Goal: Navigation & Orientation: Find specific page/section

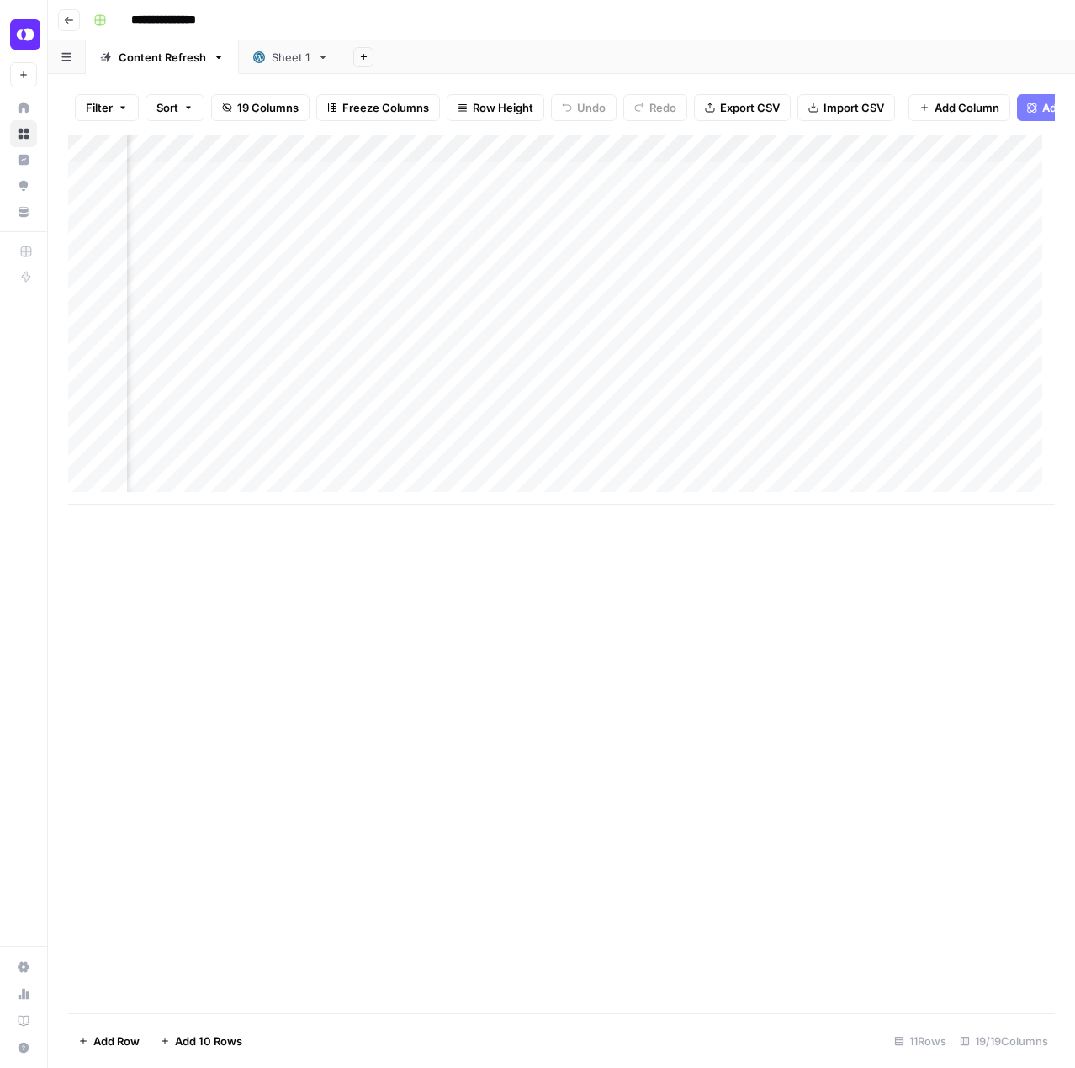
scroll to position [0, 1713]
click at [746, 154] on div "Add Column" at bounding box center [561, 320] width 986 height 370
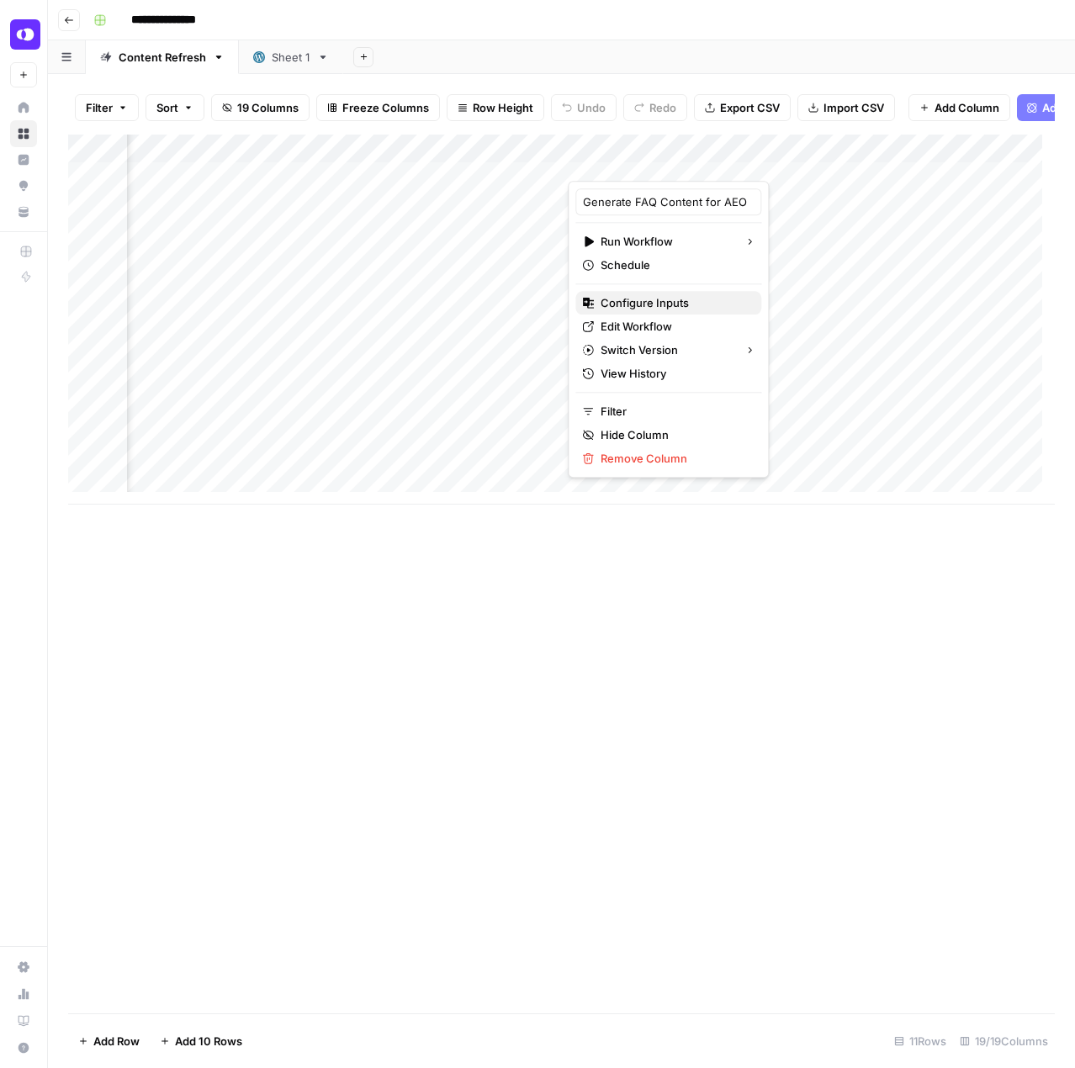
click at [622, 305] on span "Configure Inputs" at bounding box center [673, 302] width 147 height 17
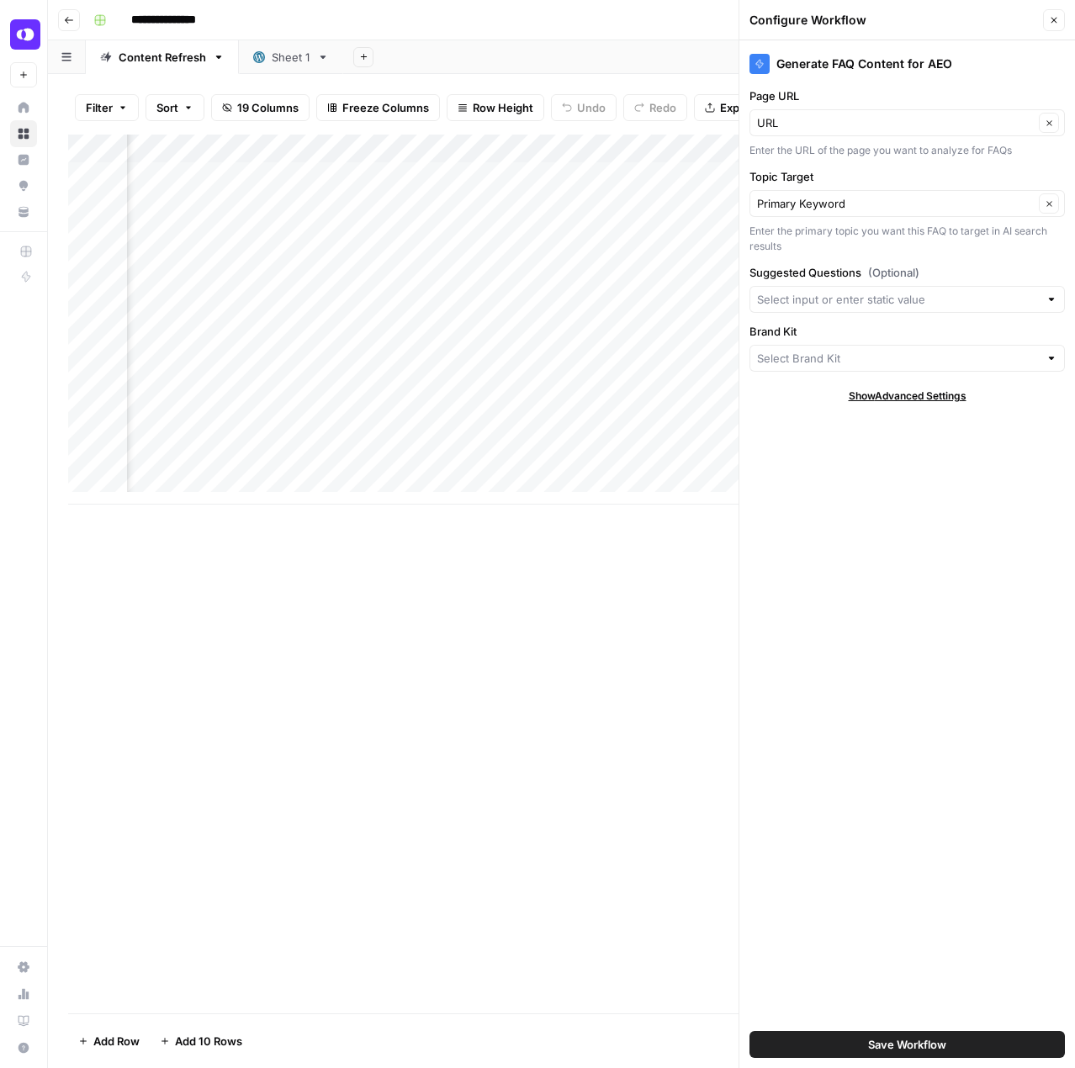
type input "Quo"
click at [1048, 22] on button "Close" at bounding box center [1054, 20] width 22 height 22
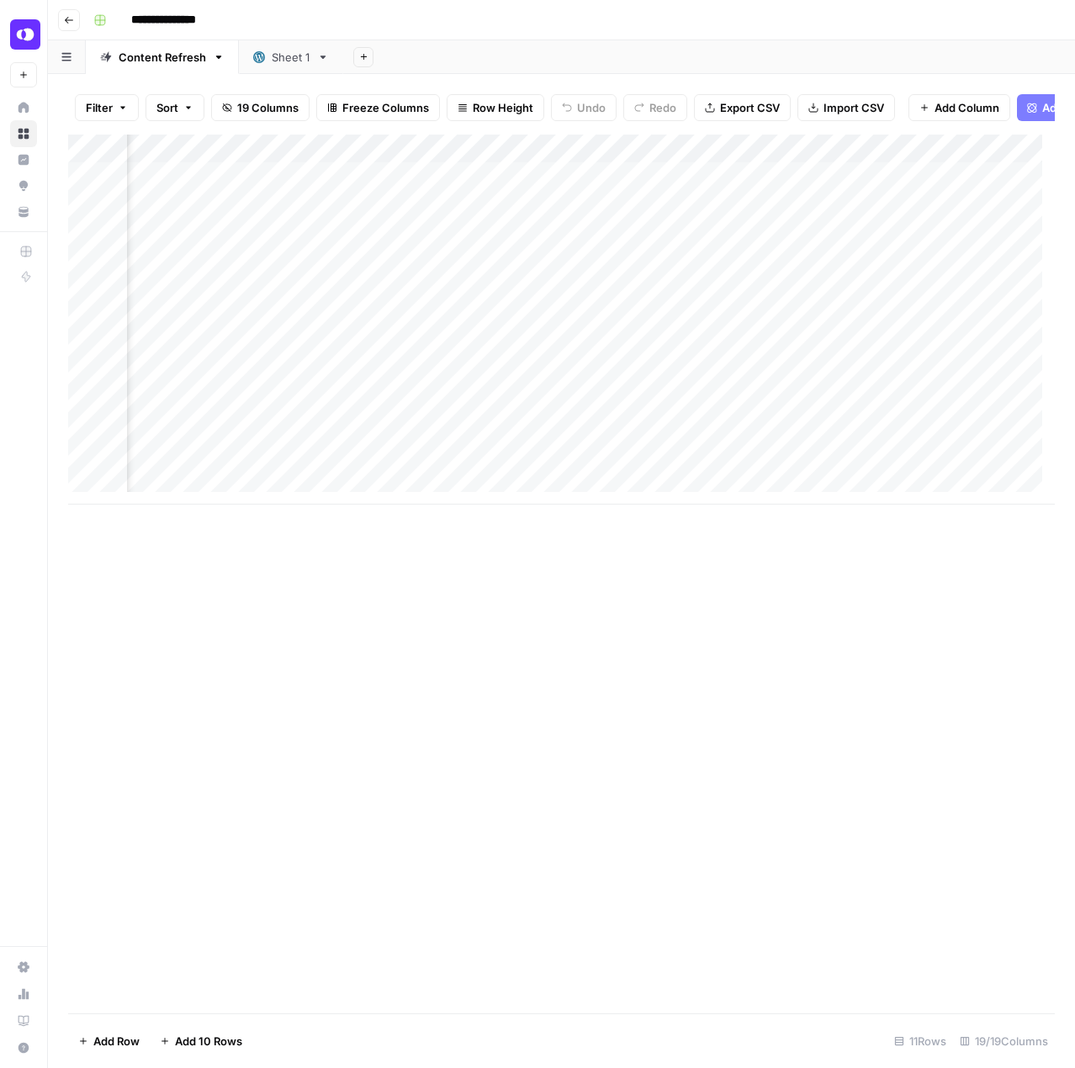
click at [737, 159] on div "Add Column" at bounding box center [561, 320] width 986 height 370
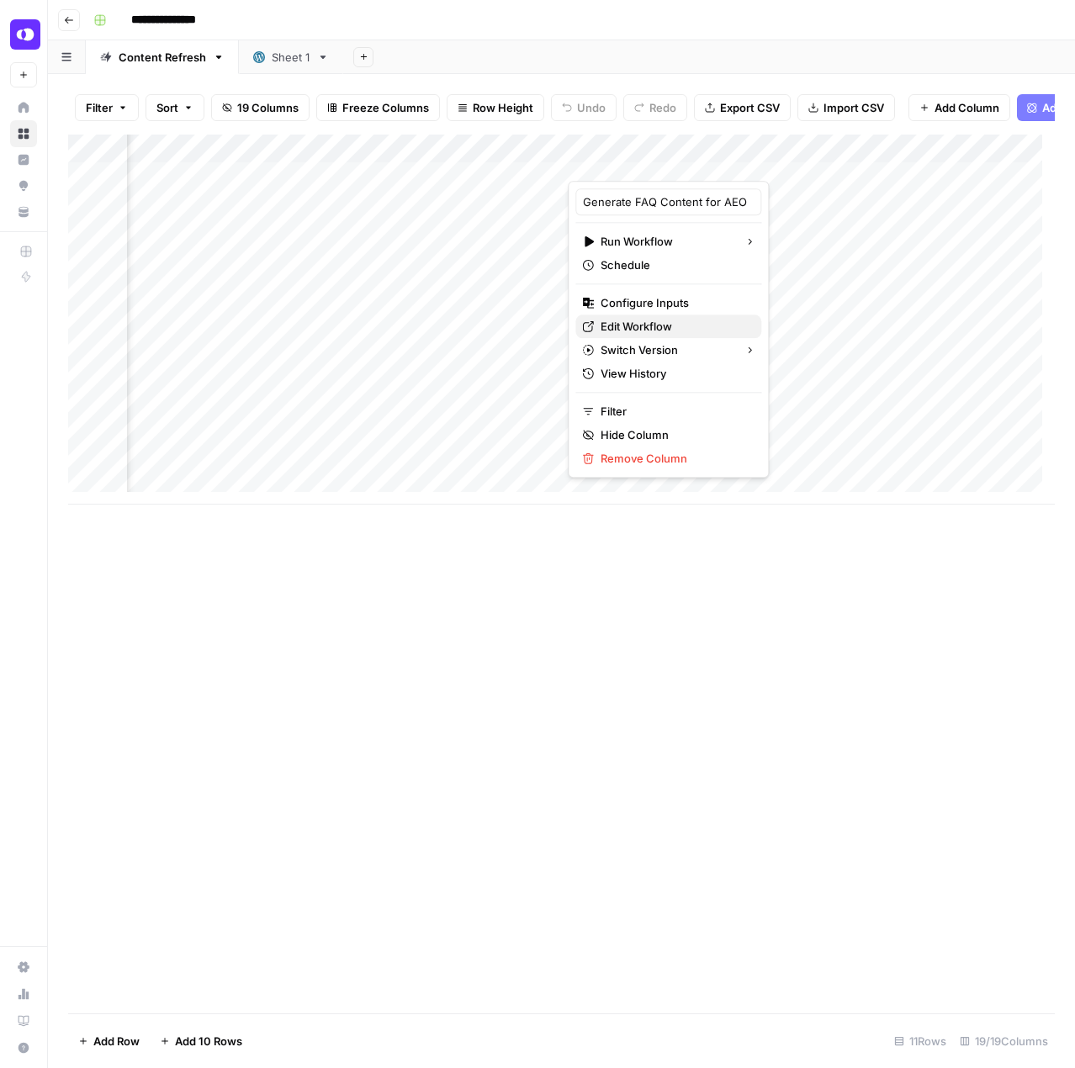
click at [649, 323] on span "Edit Workflow" at bounding box center [673, 326] width 147 height 17
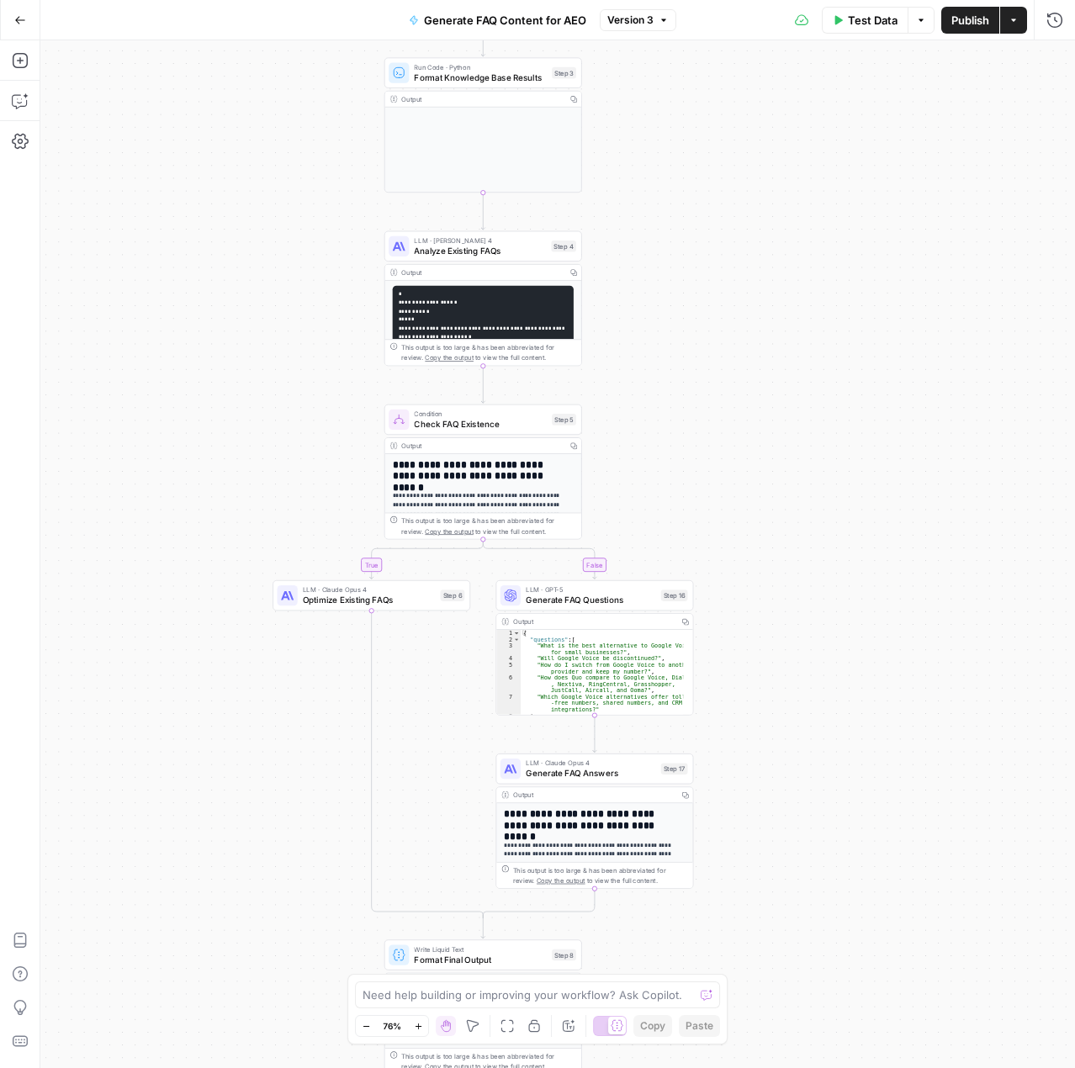
click at [32, 26] on button "Go Back" at bounding box center [20, 20] width 30 height 30
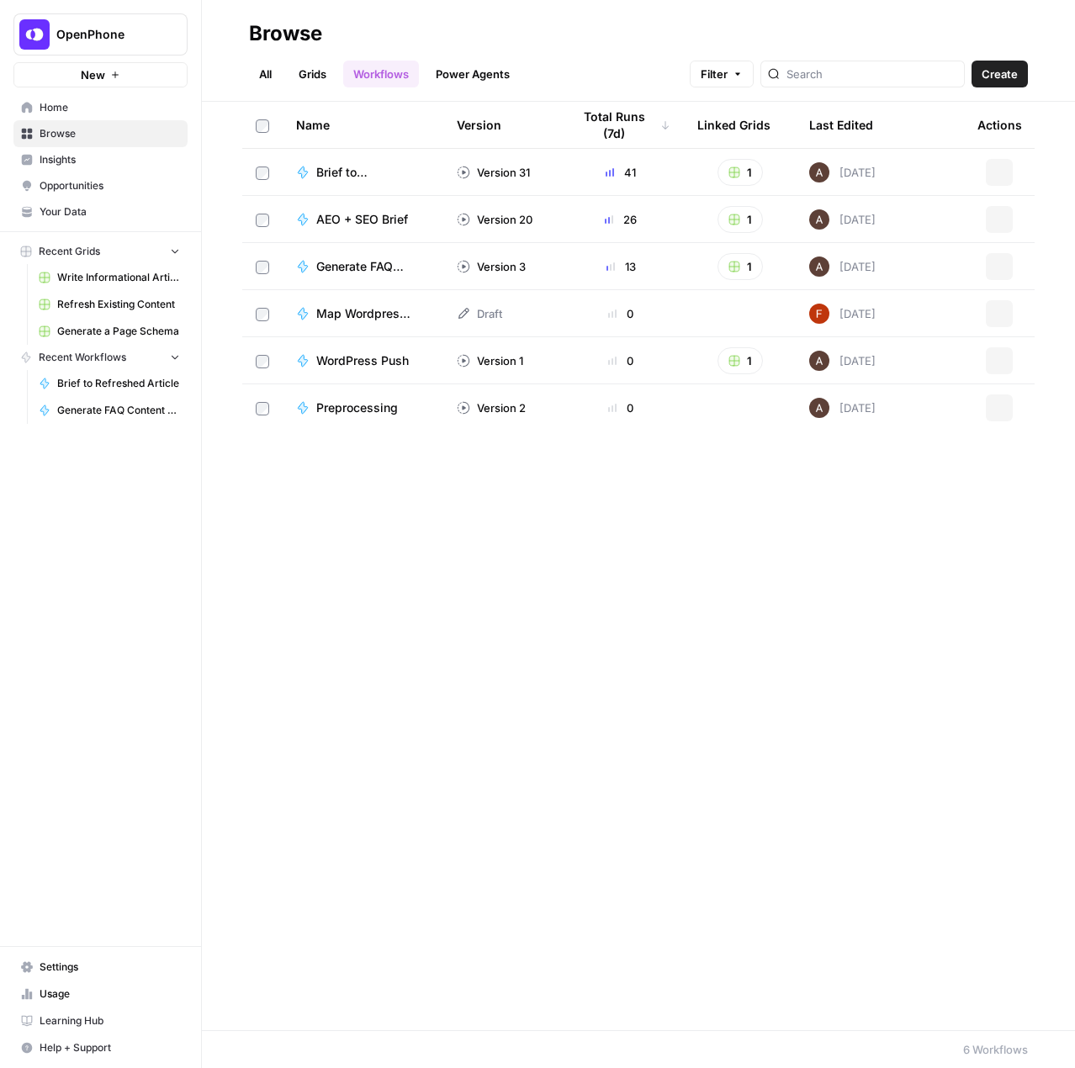
click at [101, 208] on span "Your Data" at bounding box center [110, 211] width 140 height 15
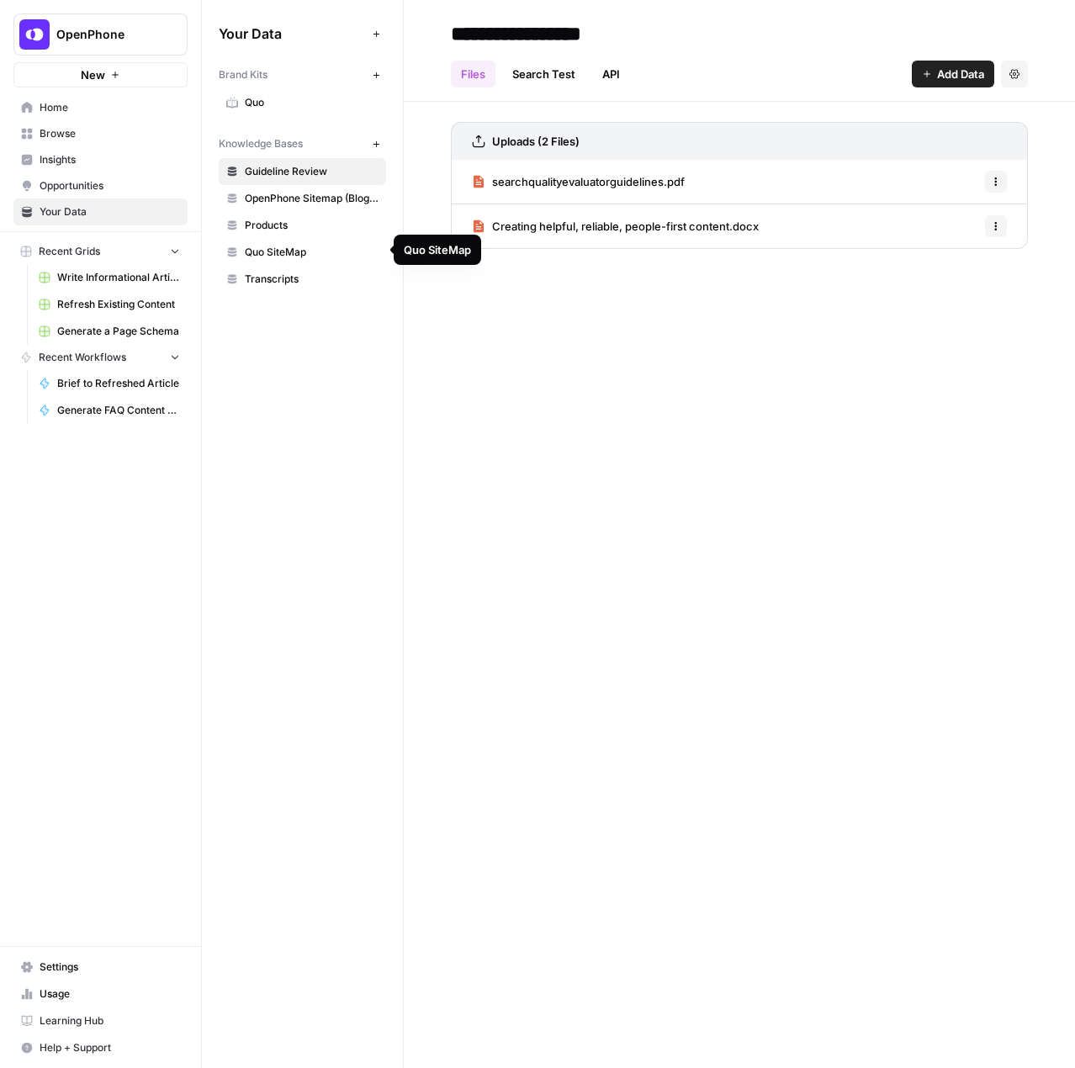
click at [309, 246] on span "Quo SiteMap" at bounding box center [312, 252] width 134 height 15
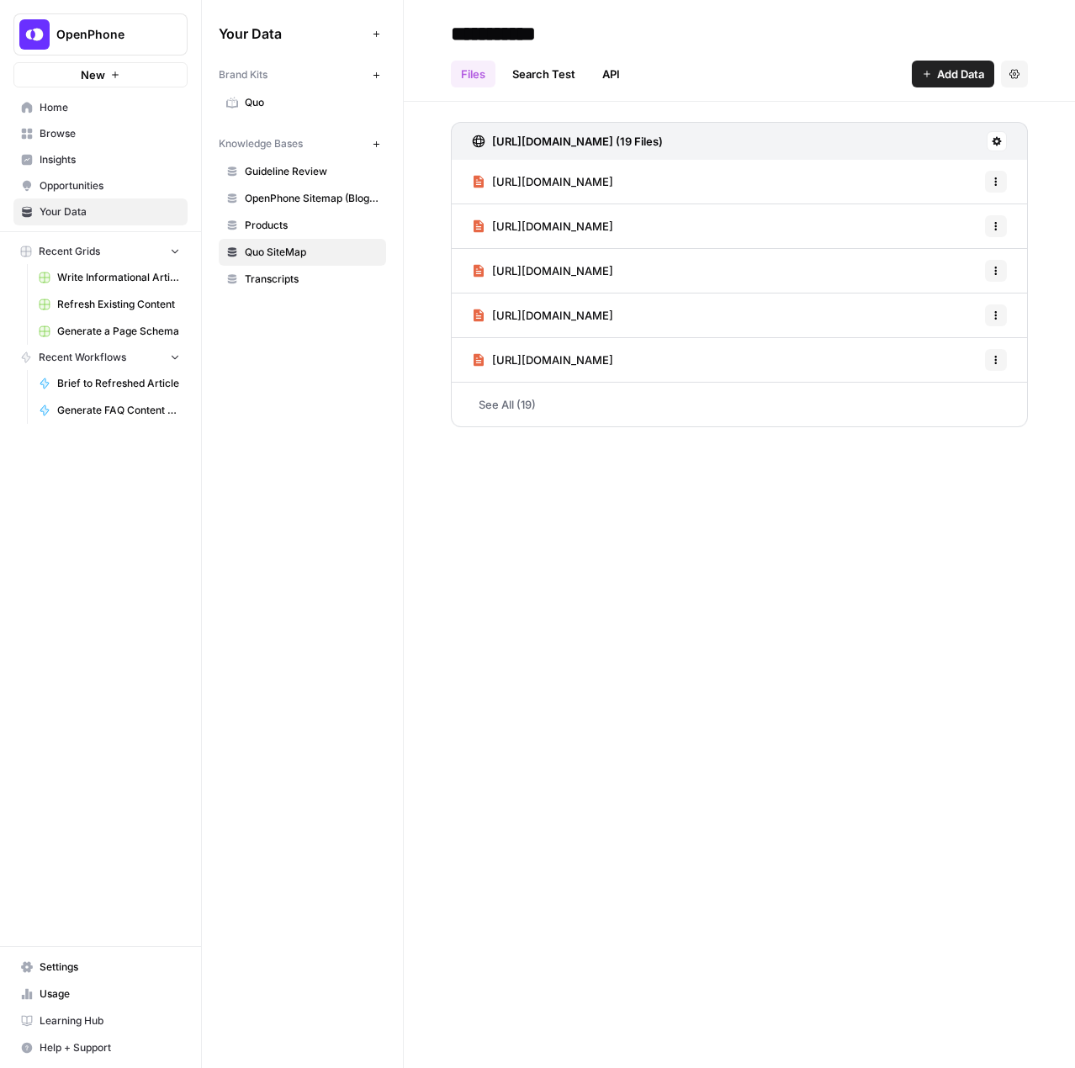
click at [552, 394] on link "See All (19)" at bounding box center [739, 405] width 577 height 44
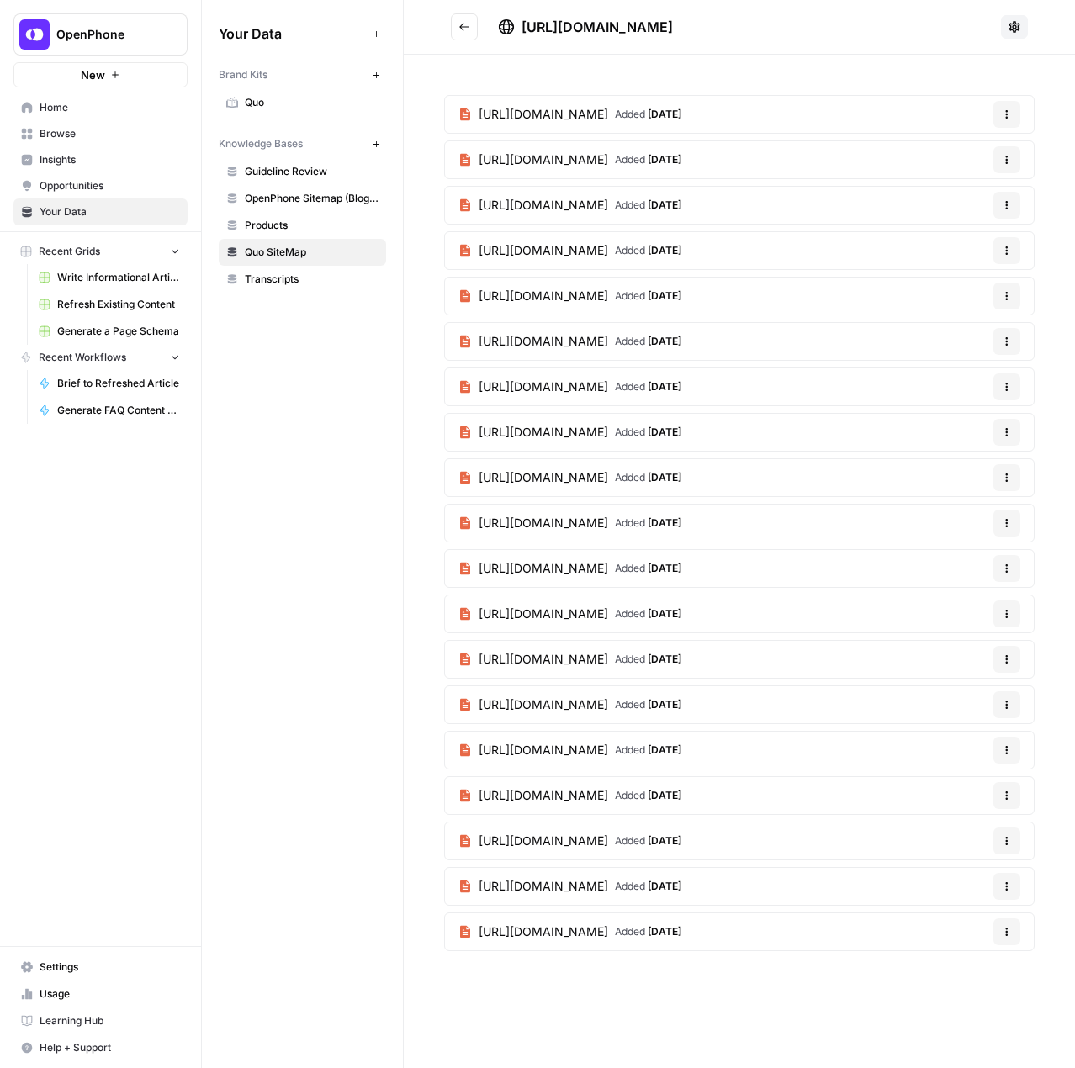
click at [301, 191] on span "OpenPhone Sitemap (Blogs + NonBlogs)" at bounding box center [312, 198] width 134 height 15
